Goal: Information Seeking & Learning: Understand process/instructions

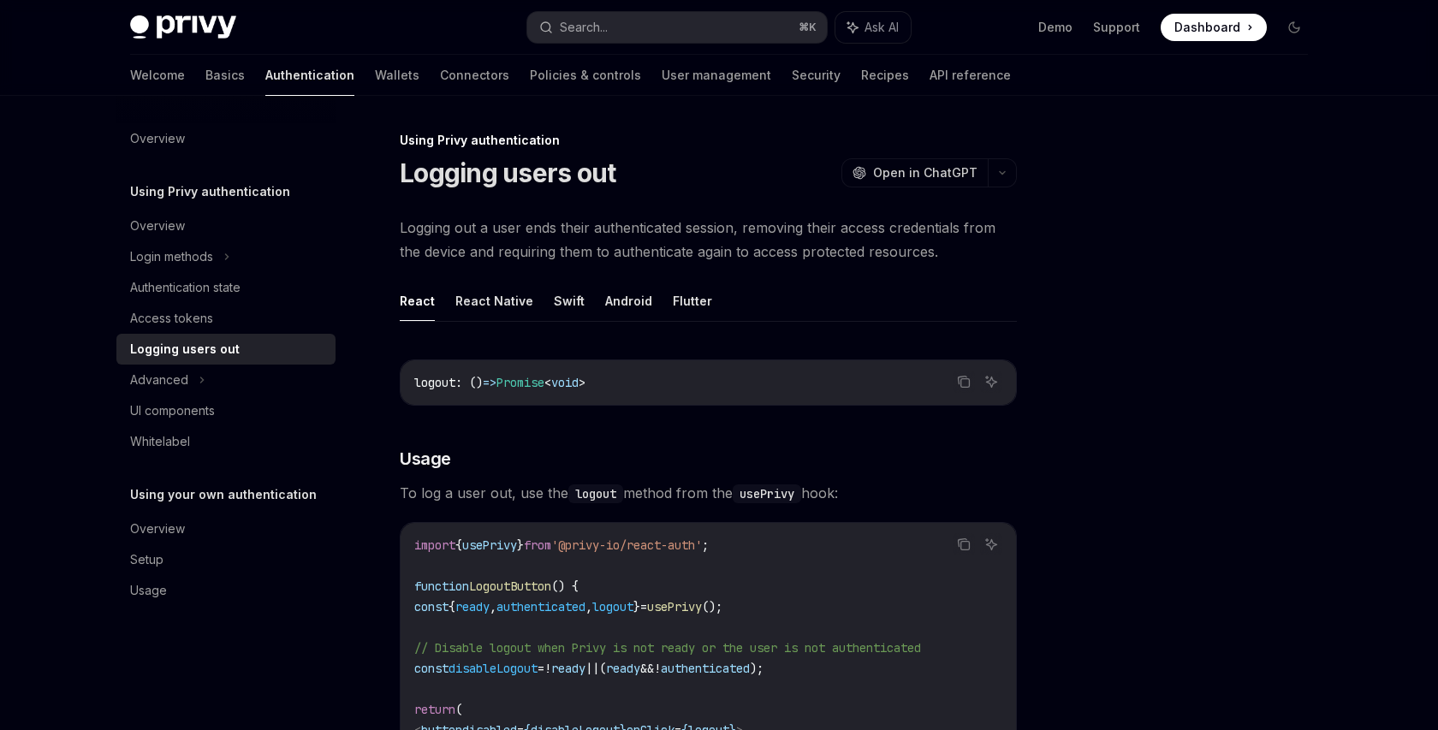
scroll to position [419, 0]
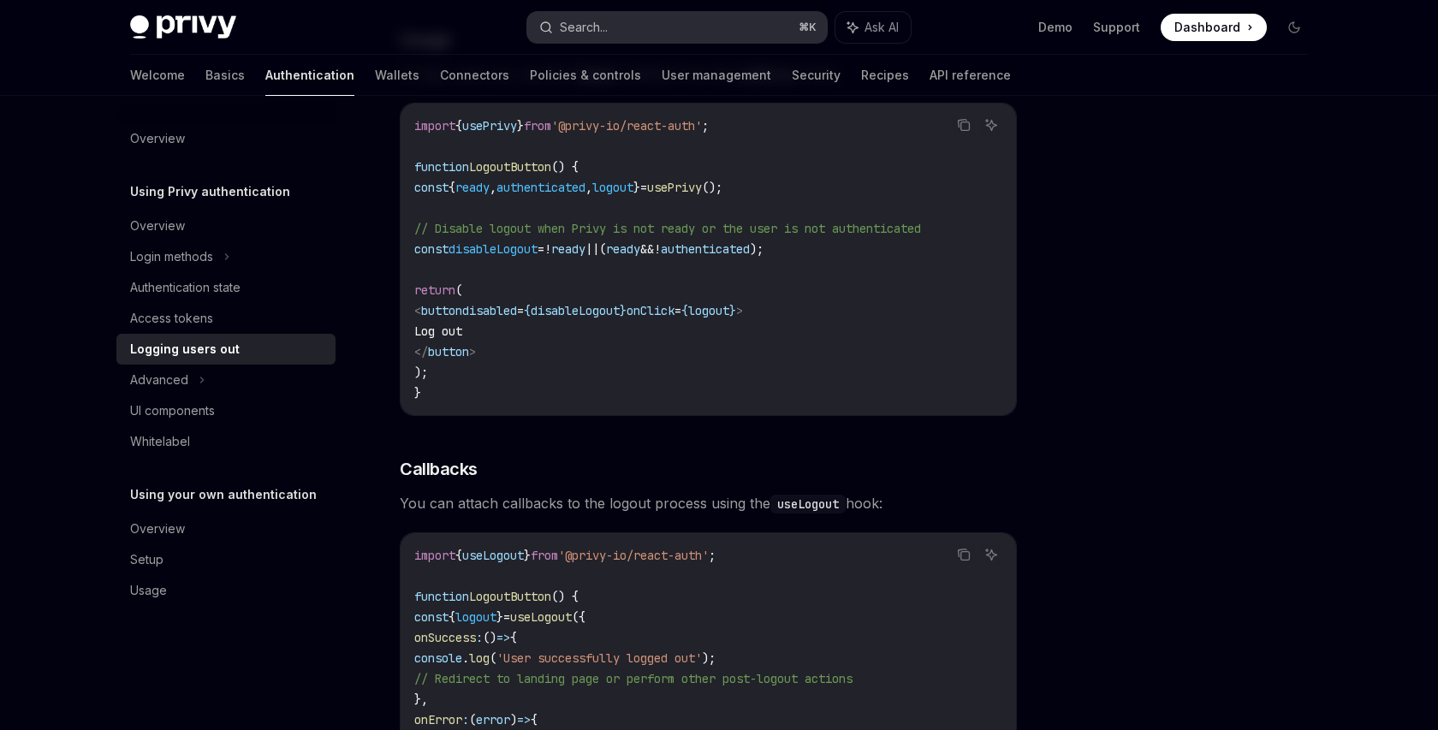
click at [622, 29] on button "Search... ⌘ K" at bounding box center [677, 27] width 300 height 31
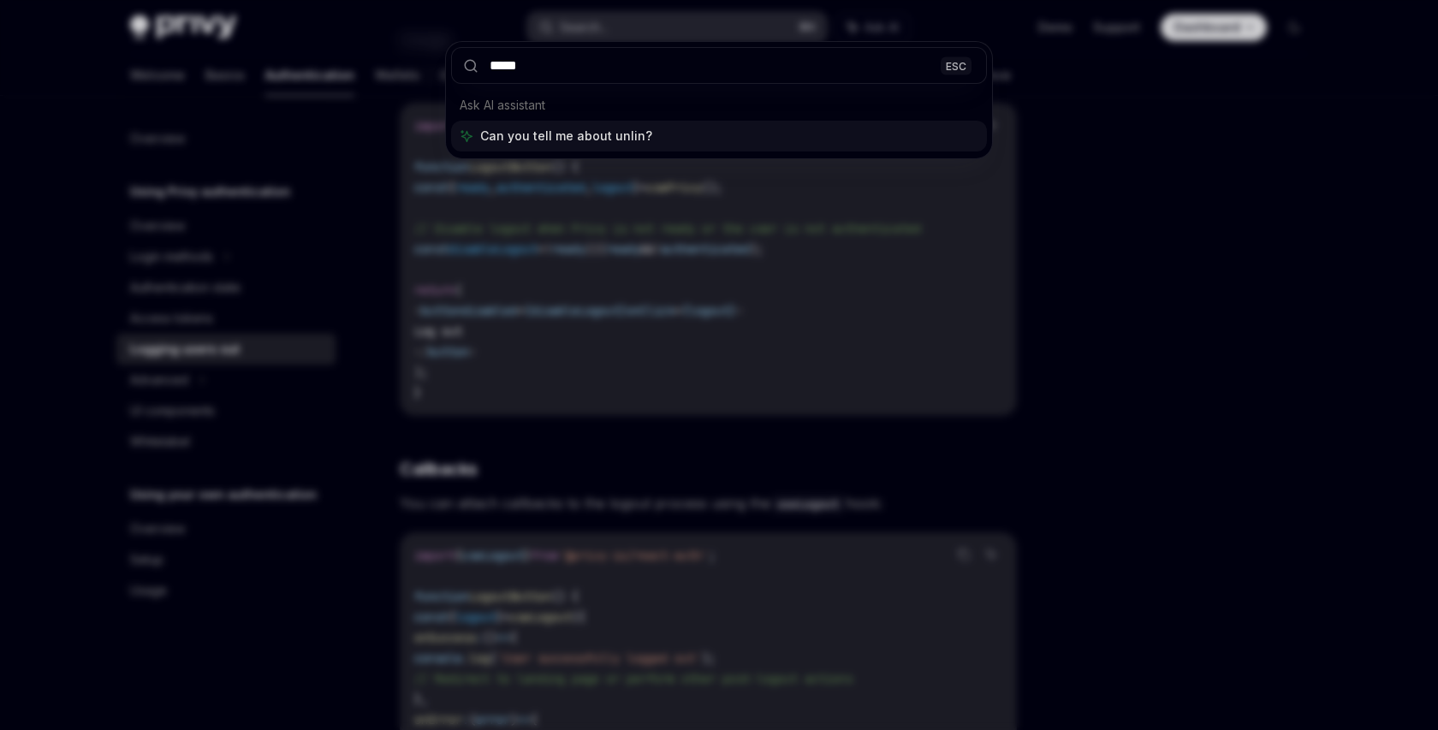
type input "******"
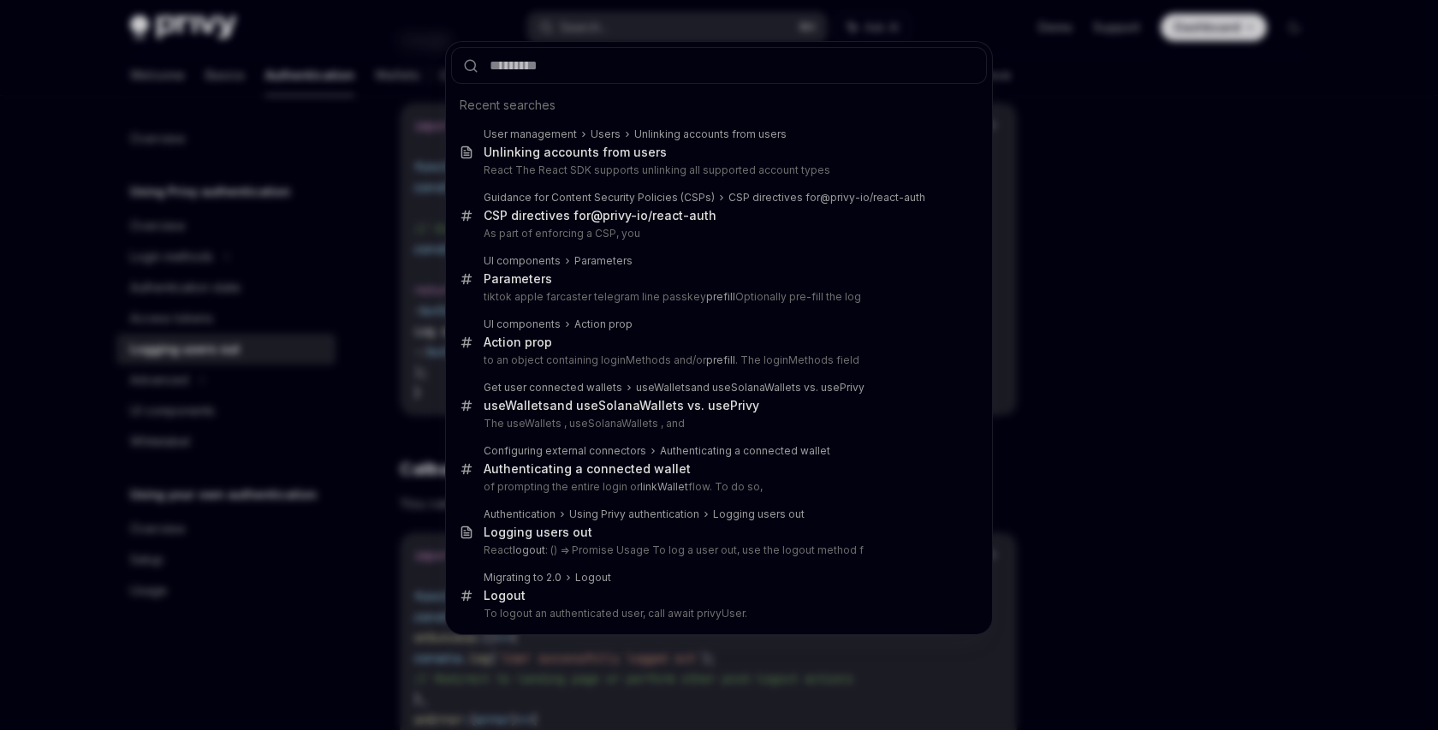
type textarea "*"
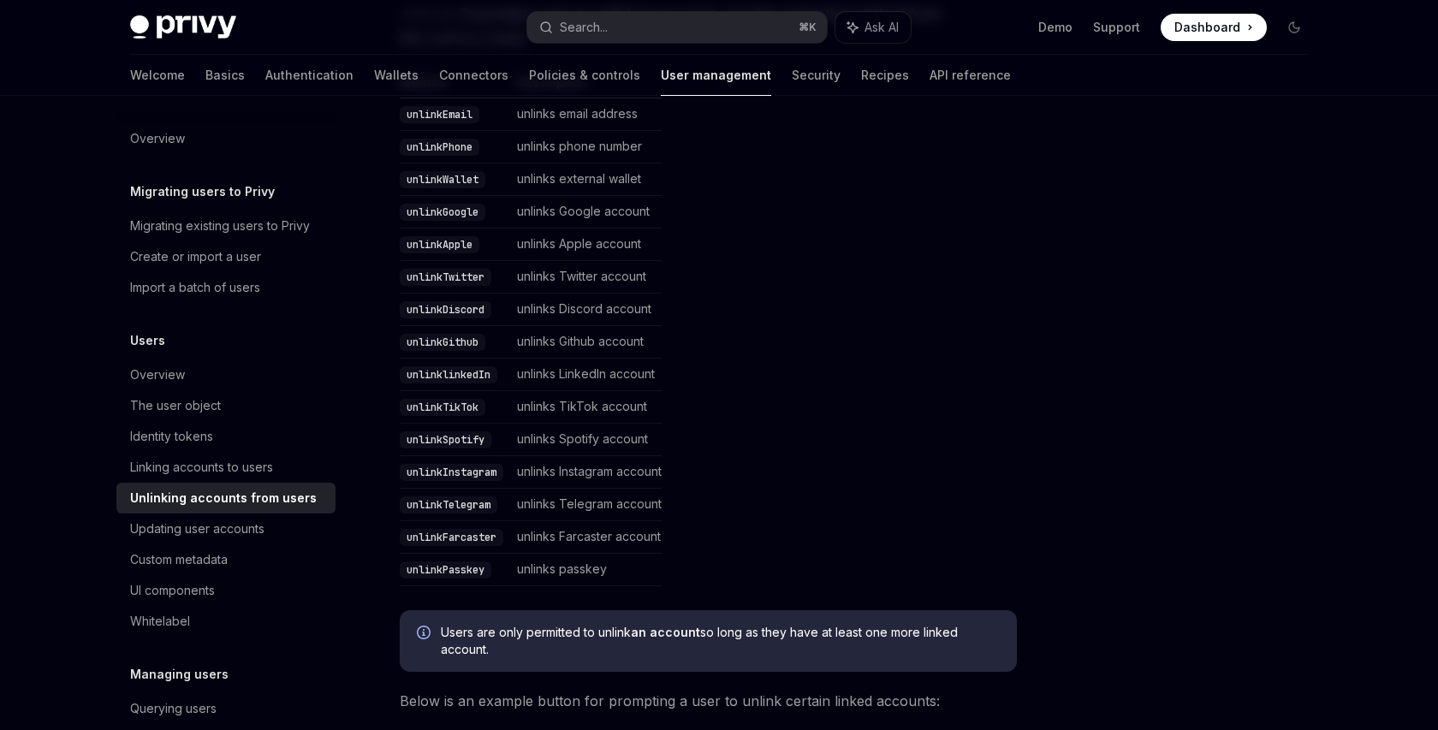
scroll to position [406, 0]
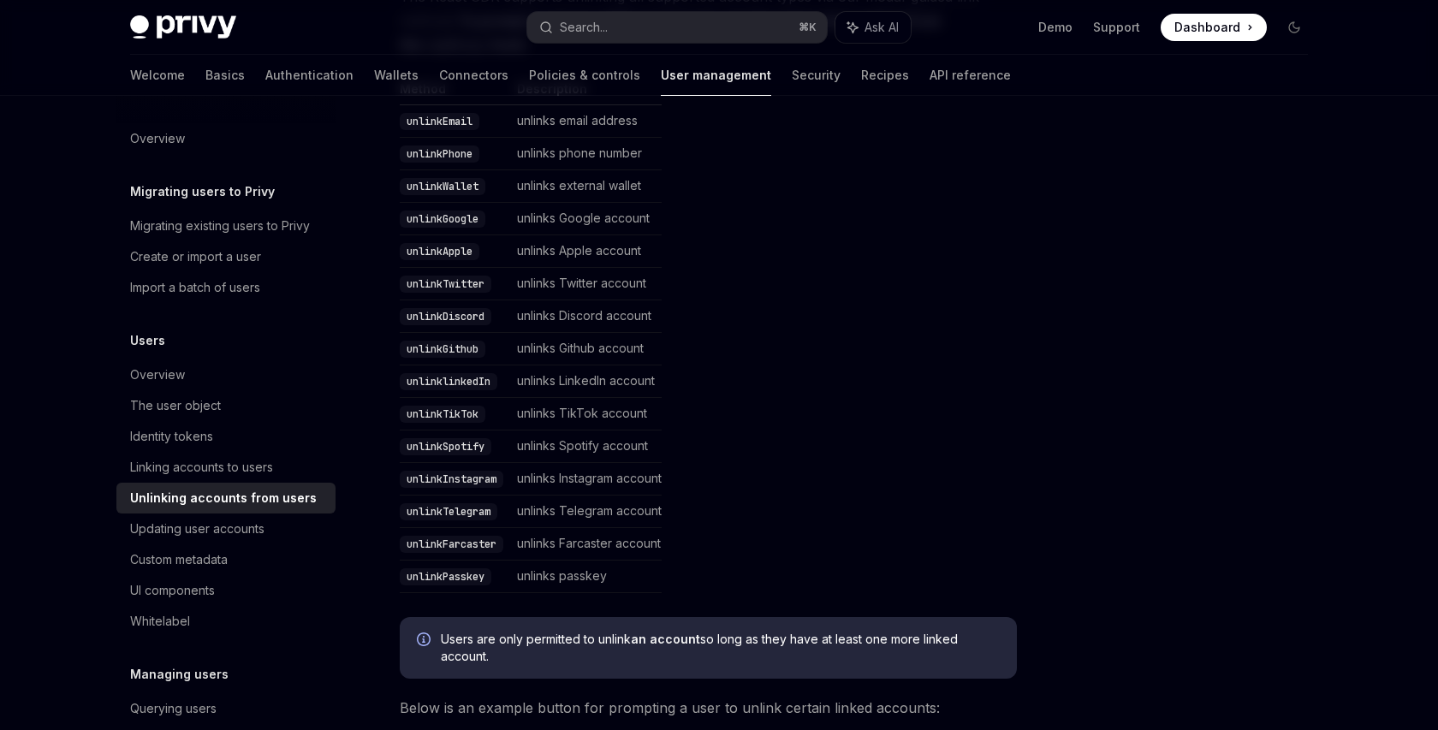
click at [439, 180] on code "unlinkWallet" at bounding box center [443, 186] width 86 height 17
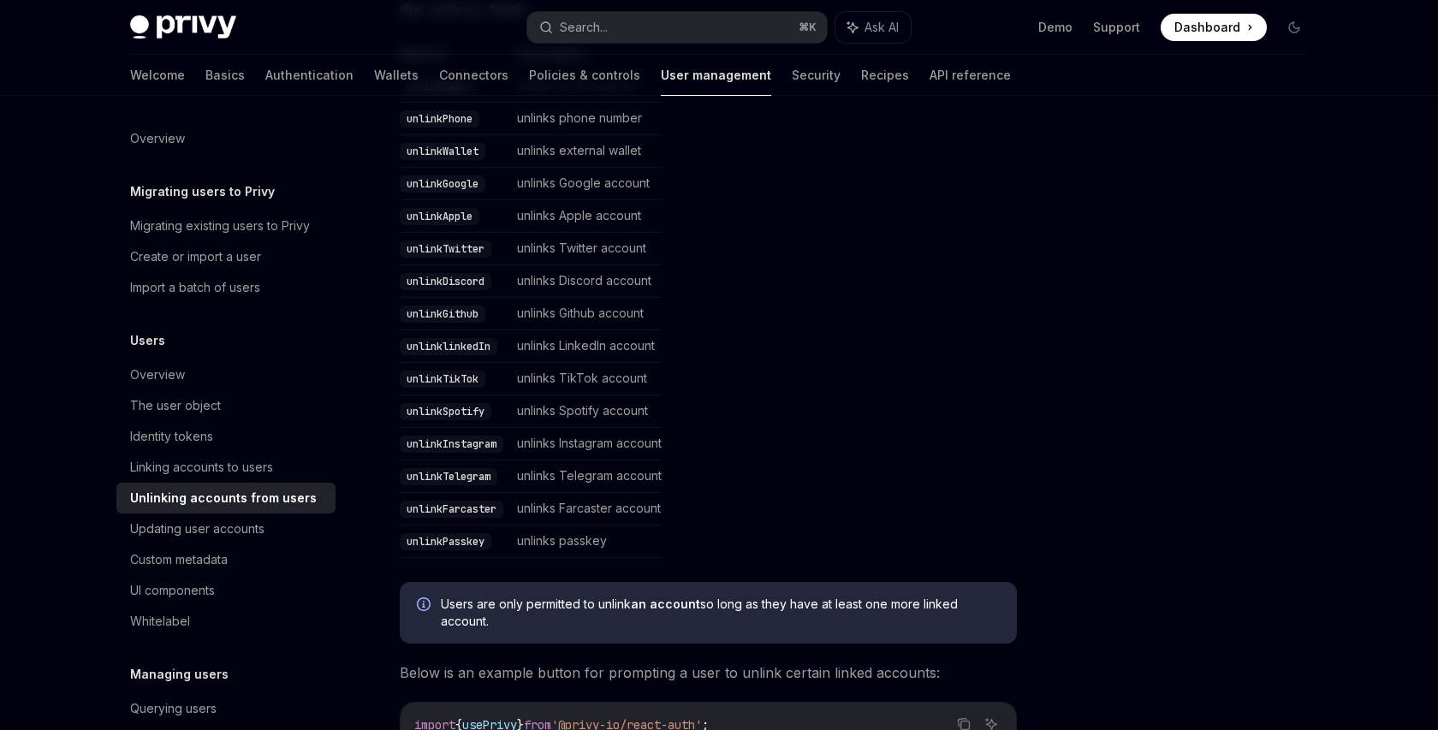
scroll to position [708, 0]
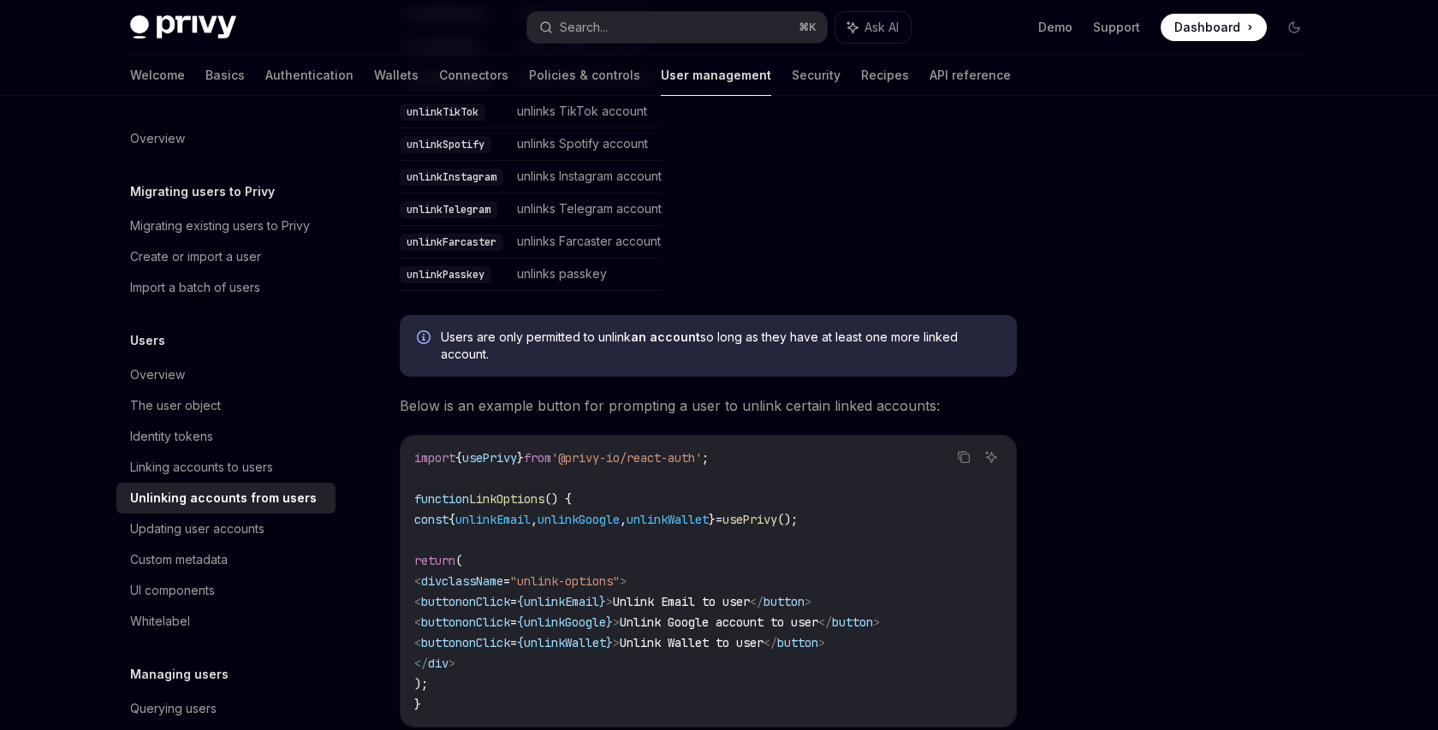
drag, startPoint x: 441, startPoint y: 333, endPoint x: 508, endPoint y: 357, distance: 70.9
click at [508, 358] on span "Users are only permitted to unlink an account so long as they have at least one…" at bounding box center [720, 346] width 559 height 34
copy span "Users are only permitted to unlink an account so long as they have at least one…"
click at [524, 357] on span "Users are only permitted to unlink an account so long as they have at least one…" at bounding box center [720, 346] width 559 height 34
drag, startPoint x: 441, startPoint y: 338, endPoint x: 520, endPoint y: 358, distance: 81.2
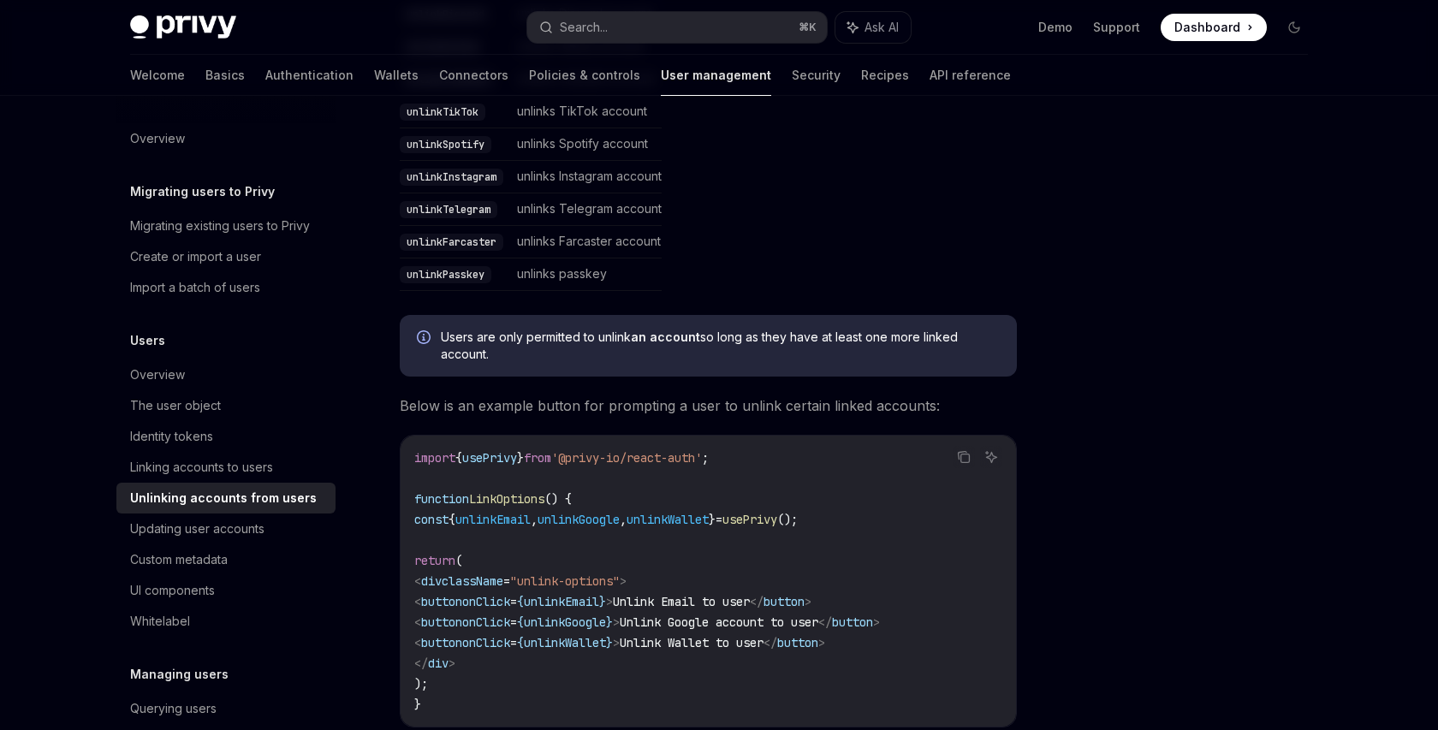
click at [520, 358] on span "Users are only permitted to unlink an account so long as they have at least one…" at bounding box center [720, 346] width 559 height 34
copy span "Users are only permitted to unlink an account so long as they have at least one…"
